Goal: Browse casually: Explore the website without a specific task or goal

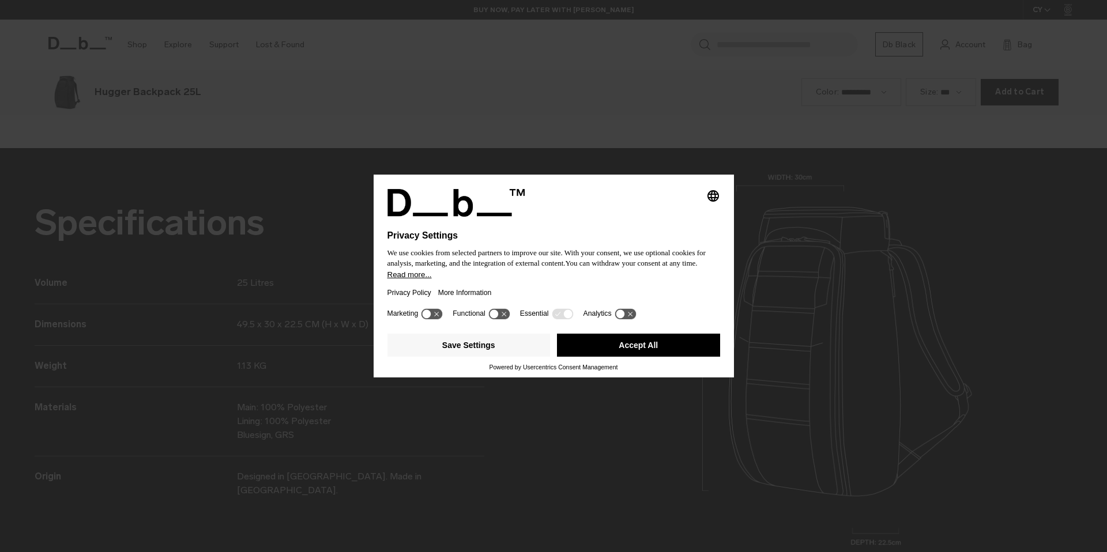
scroll to position [1656, 0]
